Goal: Task Accomplishment & Management: Manage account settings

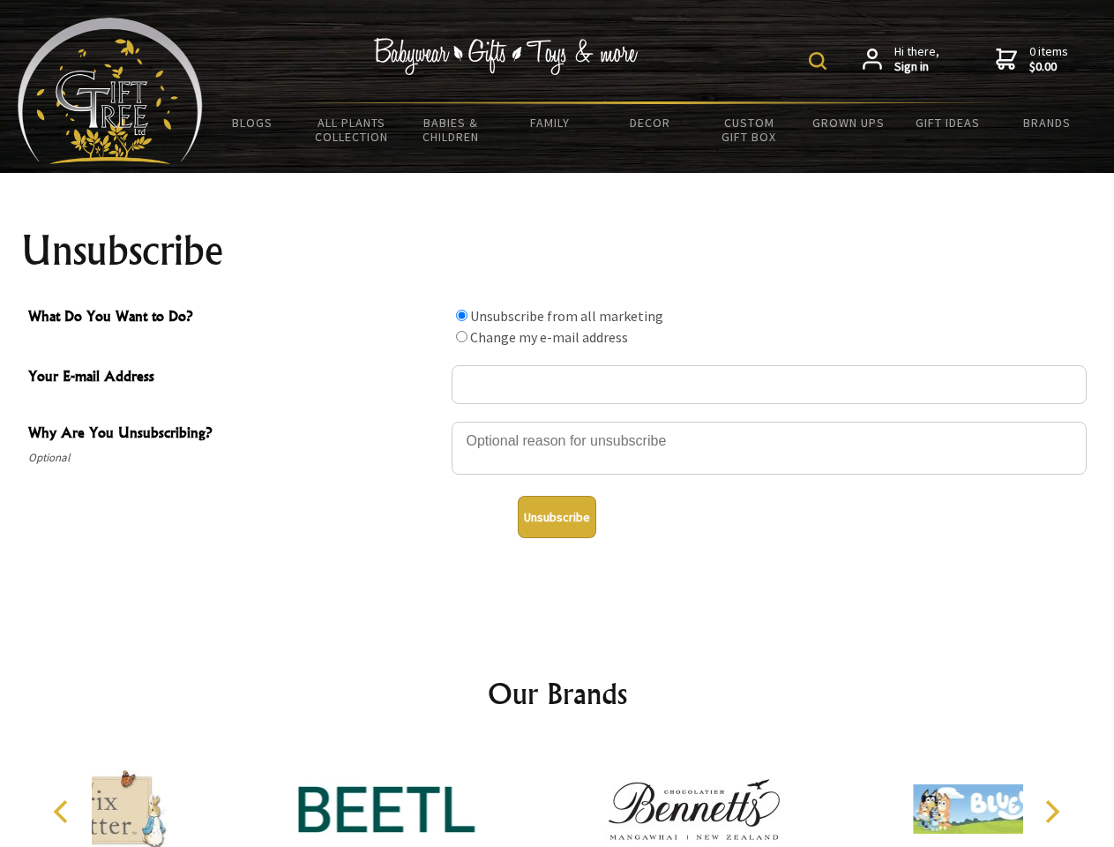
click at [821, 61] on img at bounding box center [818, 61] width 18 height 18
click at [558, 421] on div at bounding box center [769, 451] width 635 height 62
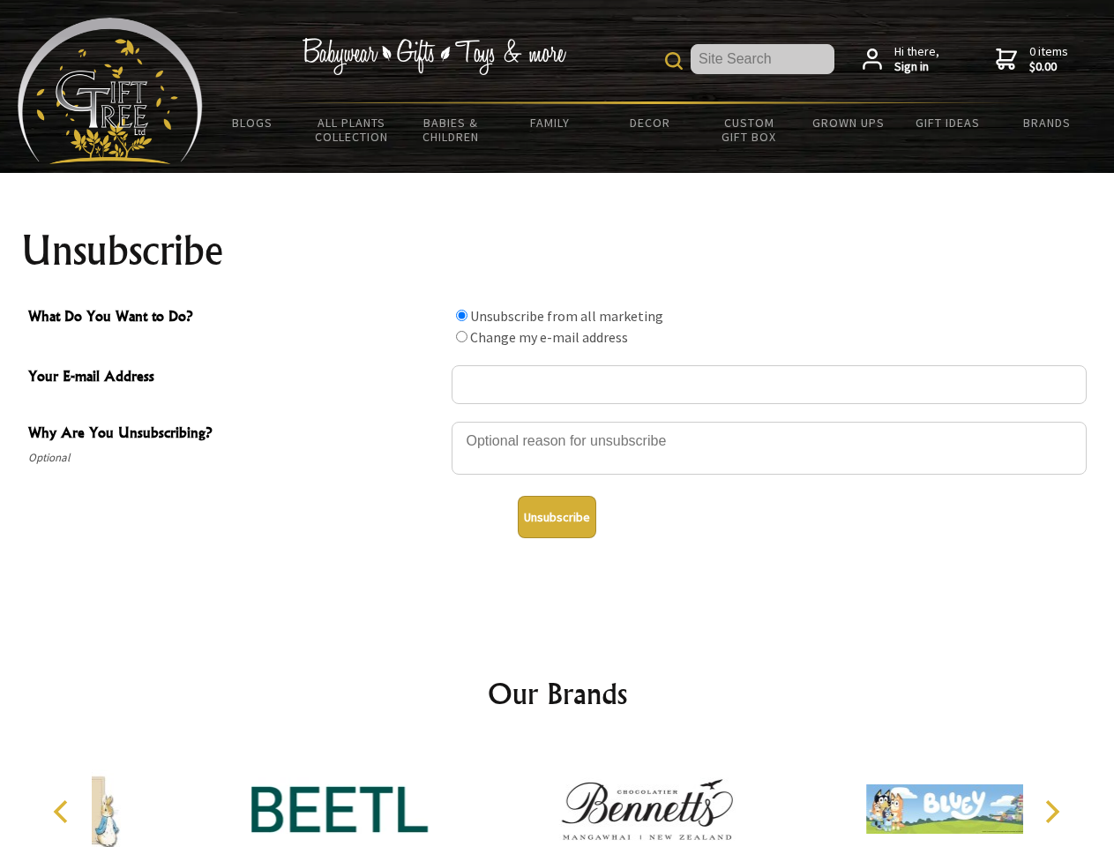
click at [461, 315] on input "What Do You Want to Do?" at bounding box center [461, 315] width 11 height 11
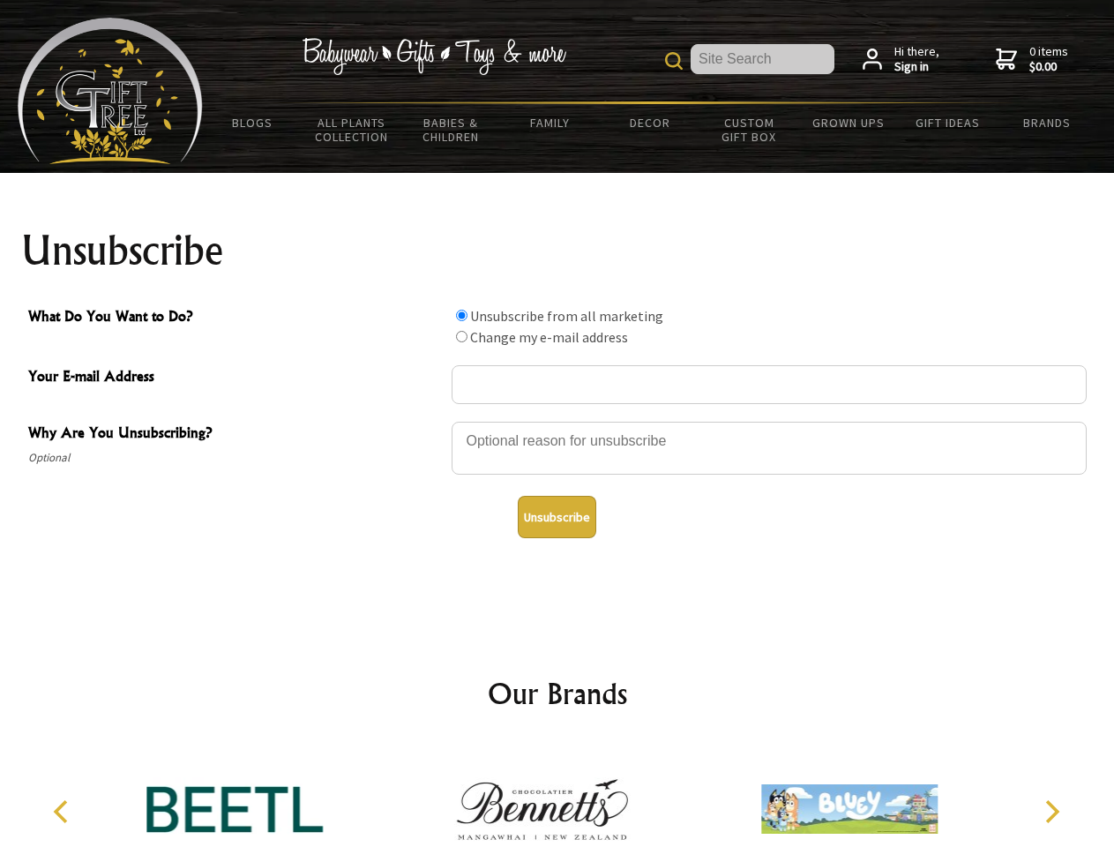
click at [461, 336] on input "What Do You Want to Do?" at bounding box center [461, 336] width 11 height 11
radio input "true"
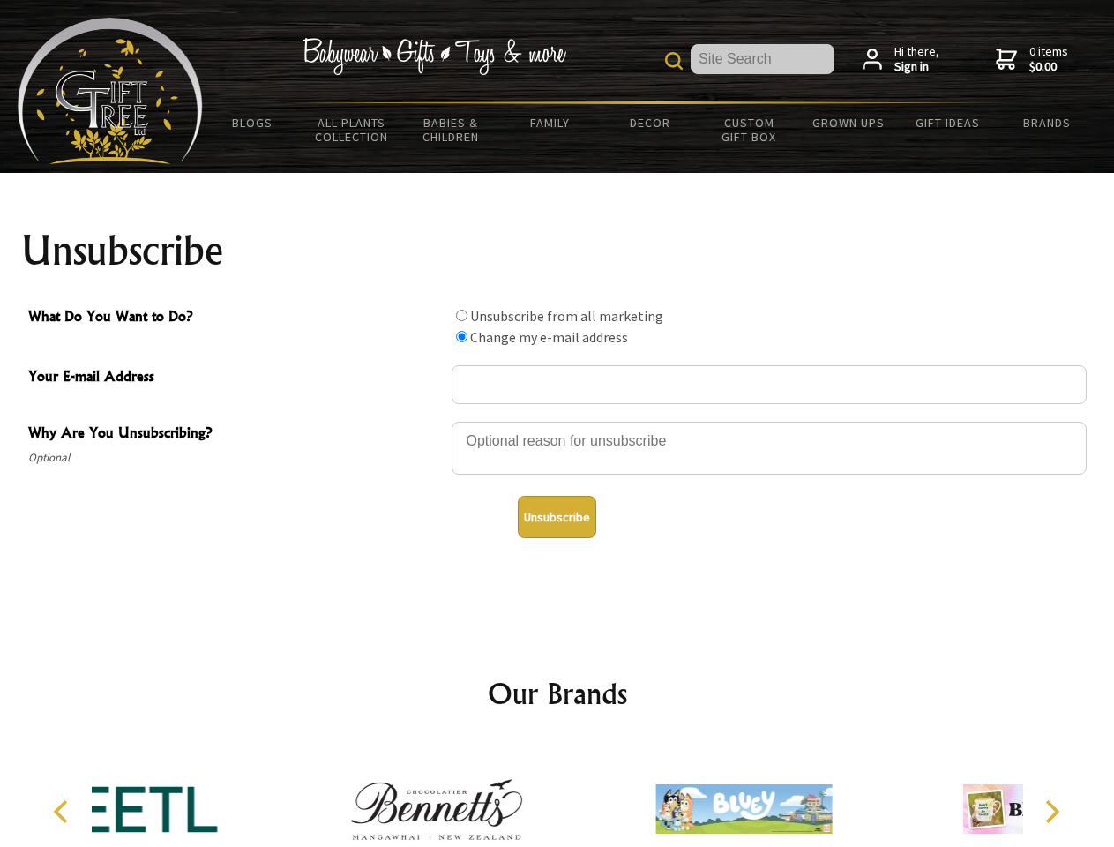
click at [557, 517] on button "Unsubscribe" at bounding box center [557, 517] width 79 height 42
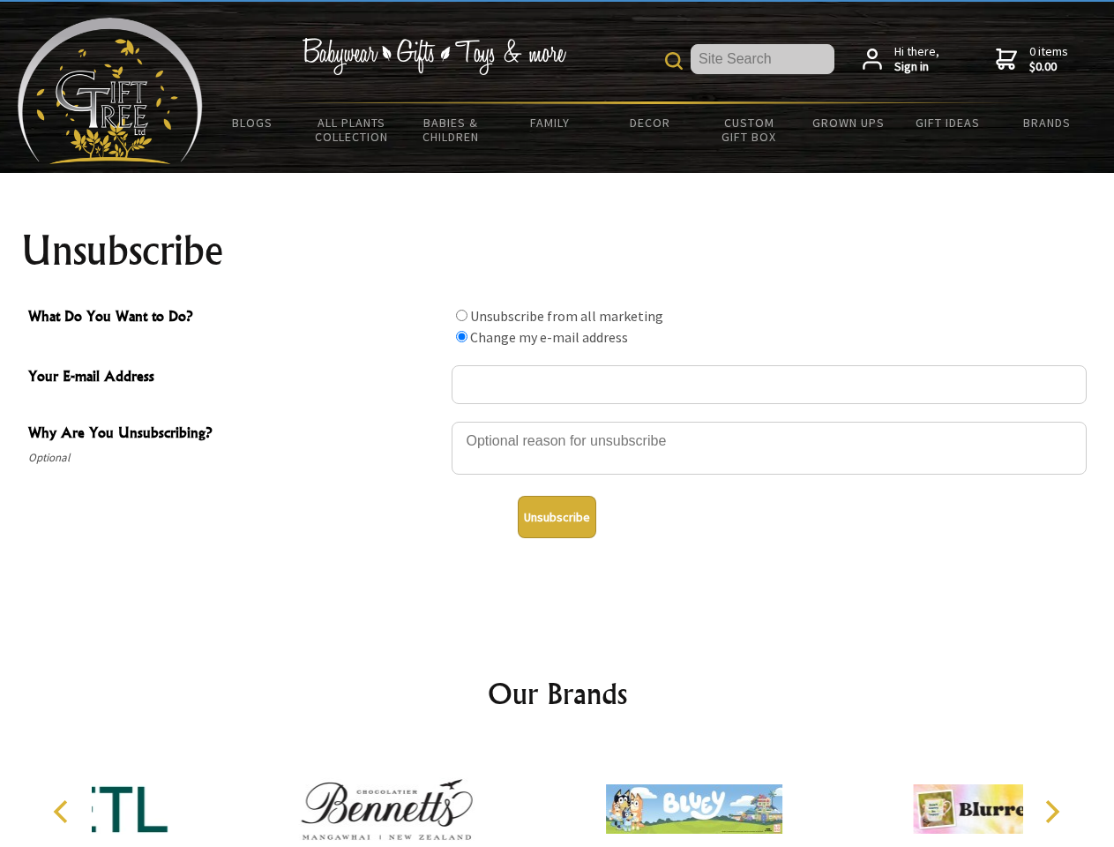
click at [558, 795] on div at bounding box center [694, 812] width 307 height 138
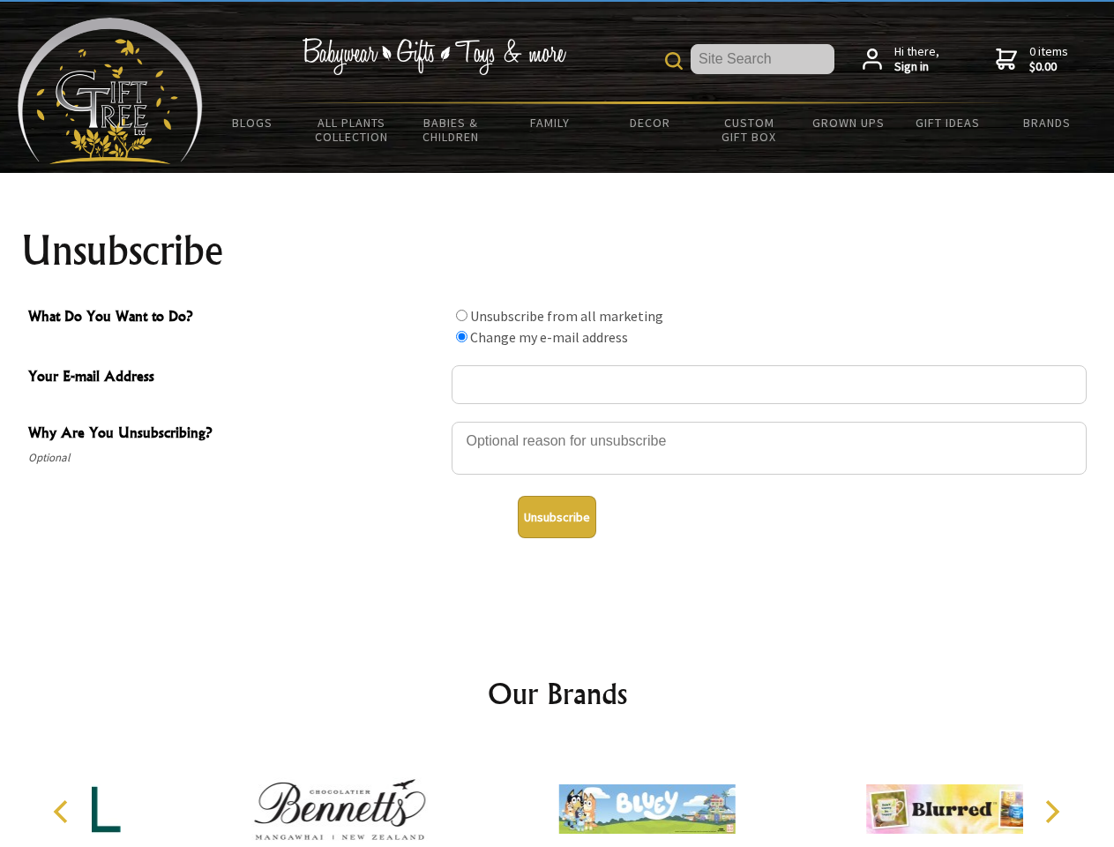
click at [64, 812] on icon "Previous" at bounding box center [62, 811] width 23 height 23
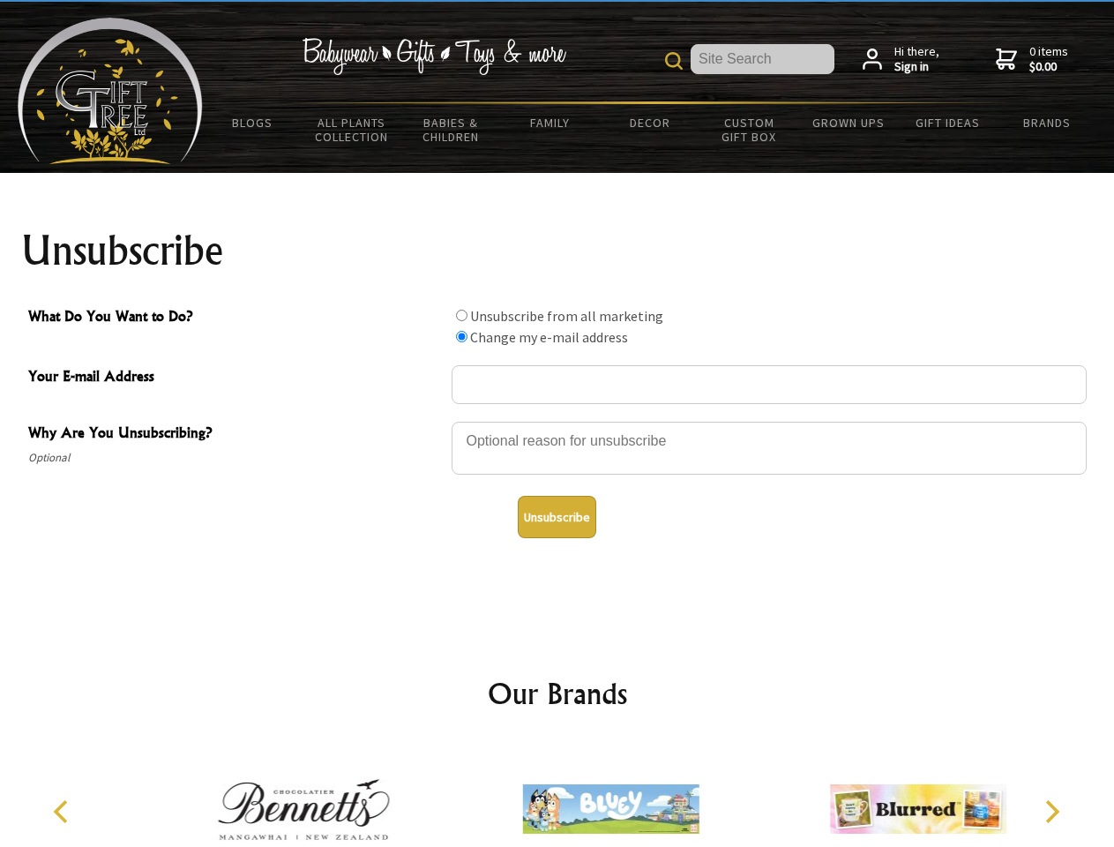
click at [1052, 812] on icon "Next" at bounding box center [1050, 811] width 23 height 23
